Goal: Task Accomplishment & Management: Use online tool/utility

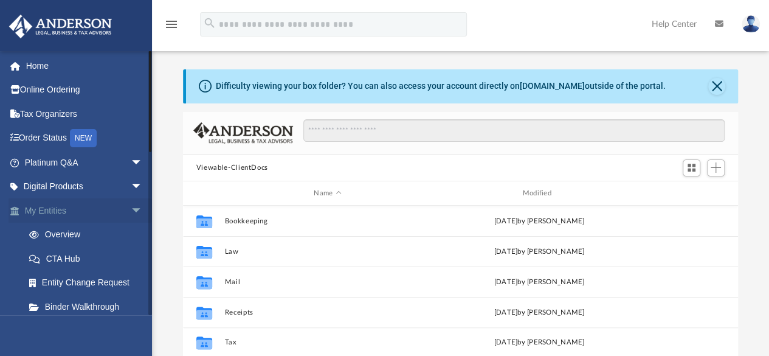
scroll to position [267, 546]
click at [131, 207] on span "arrow_drop_down" at bounding box center [143, 210] width 24 height 25
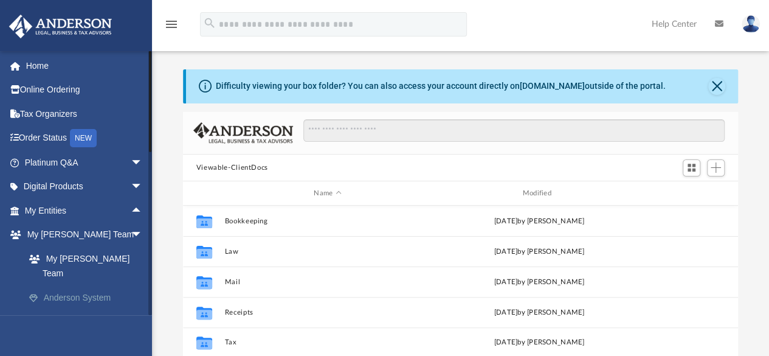
click at [104, 285] on link "Anderson System" at bounding box center [89, 297] width 144 height 24
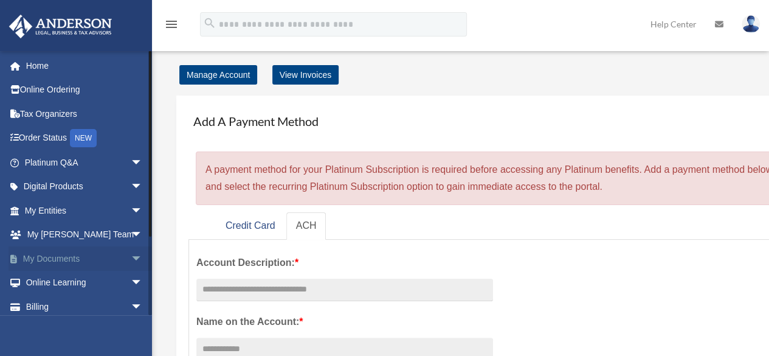
click at [131, 259] on span "arrow_drop_down" at bounding box center [143, 258] width 24 height 25
click at [51, 280] on link "Box" at bounding box center [89, 283] width 144 height 24
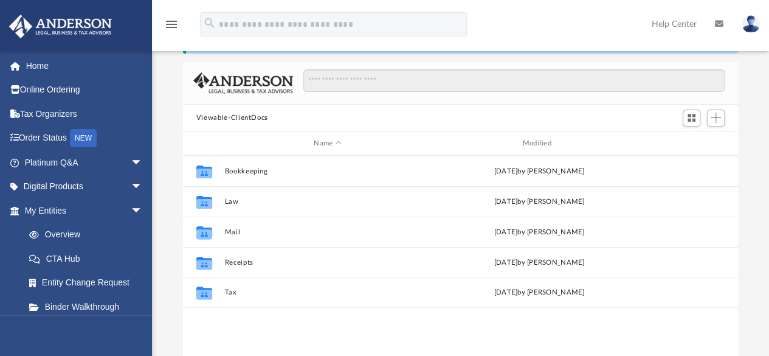
scroll to position [52, 0]
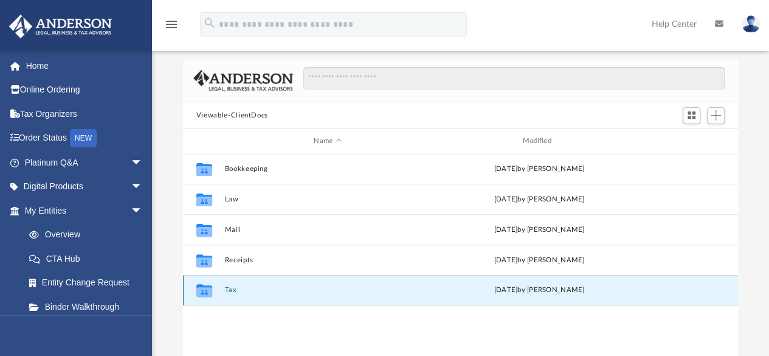
click at [230, 290] on button "Tax" at bounding box center [327, 291] width 206 height 8
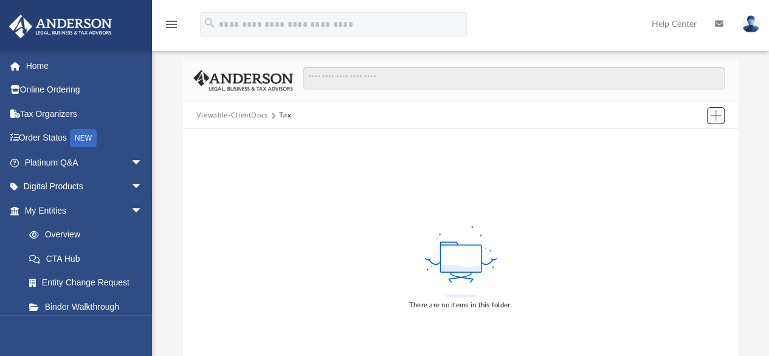
click at [715, 115] on span "Add" at bounding box center [716, 115] width 10 height 10
click at [690, 139] on li "Upload" at bounding box center [698, 139] width 39 height 13
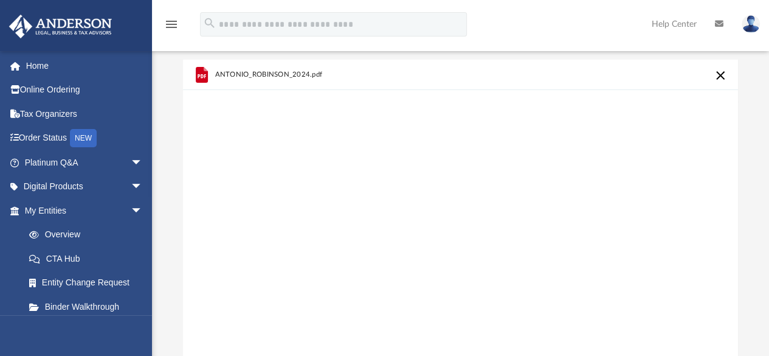
scroll to position [245, 0]
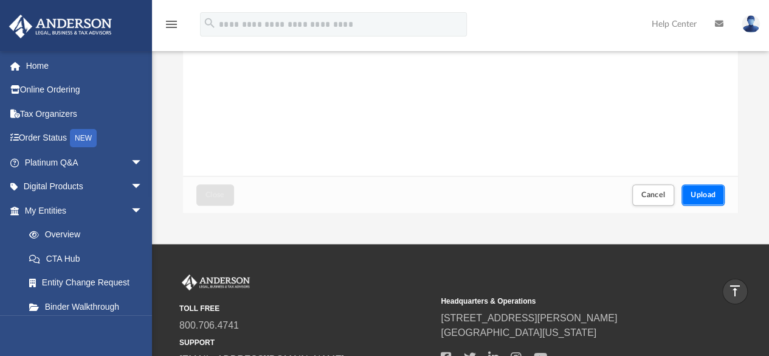
click at [700, 194] on span "Upload" at bounding box center [704, 194] width 26 height 7
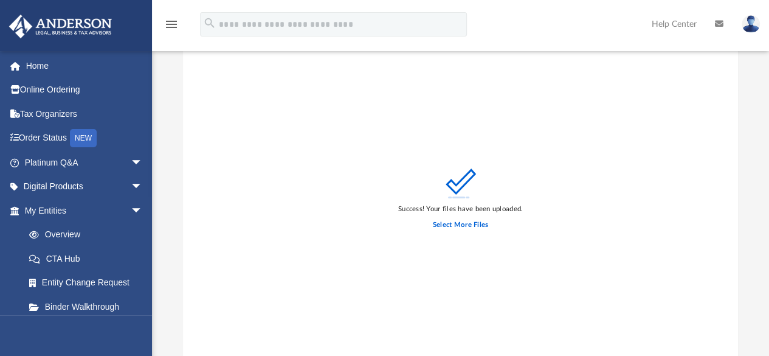
scroll to position [0, 0]
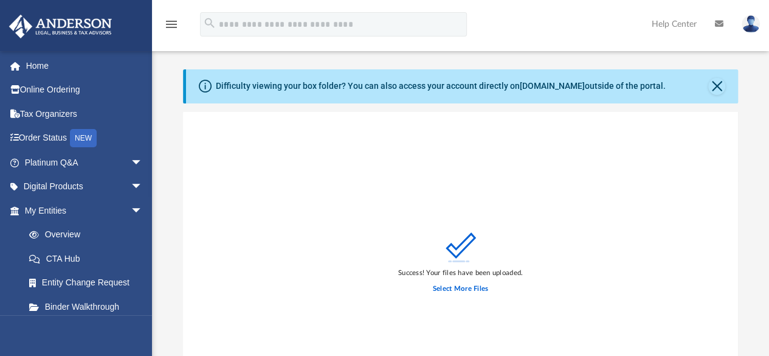
click at [516, 234] on div "Success! Your files have been uploaded. Select More Files" at bounding box center [460, 265] width 125 height 67
